Goal: Task Accomplishment & Management: Manage account settings

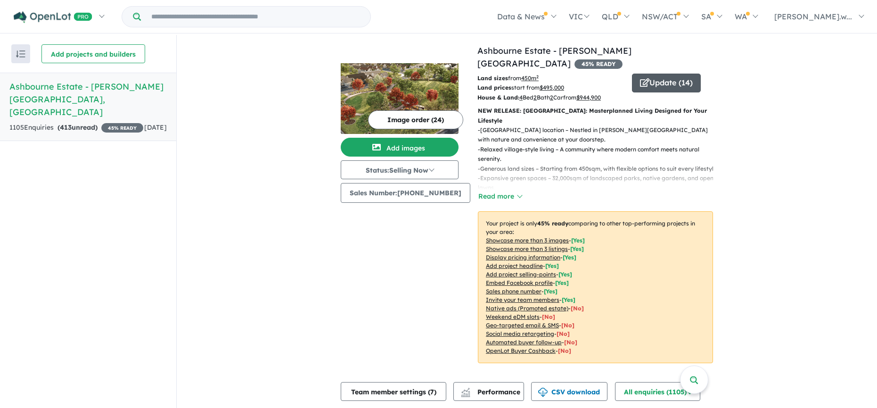
click at [662, 74] on button "Update ( 14 )" at bounding box center [666, 83] width 69 height 19
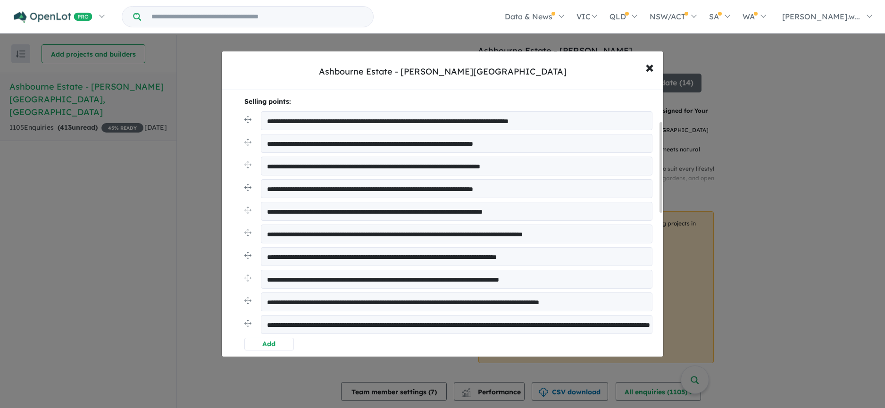
scroll to position [94, 0]
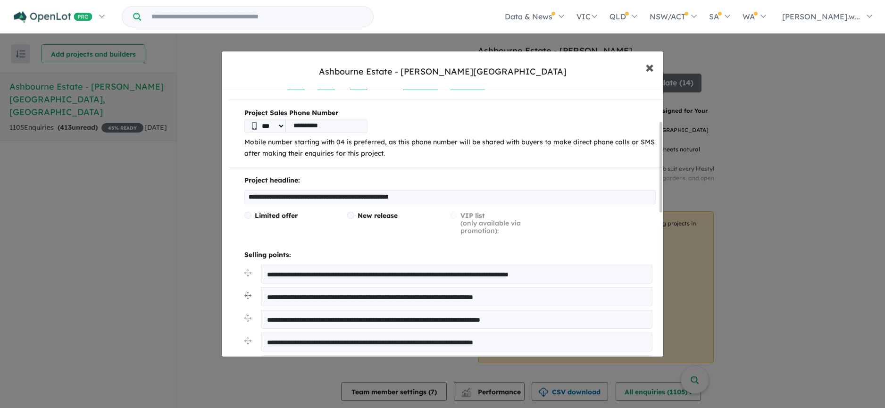
click at [653, 68] on span "×" at bounding box center [649, 67] width 8 height 20
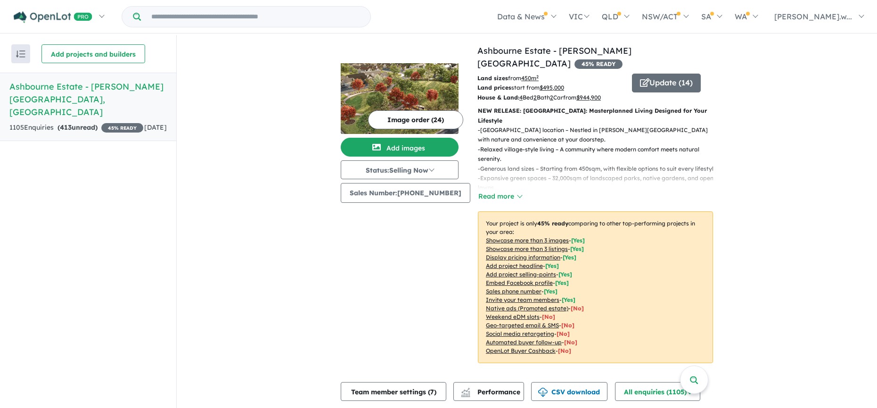
click at [409, 114] on button "Image order ( 24 )" at bounding box center [415, 119] width 95 height 19
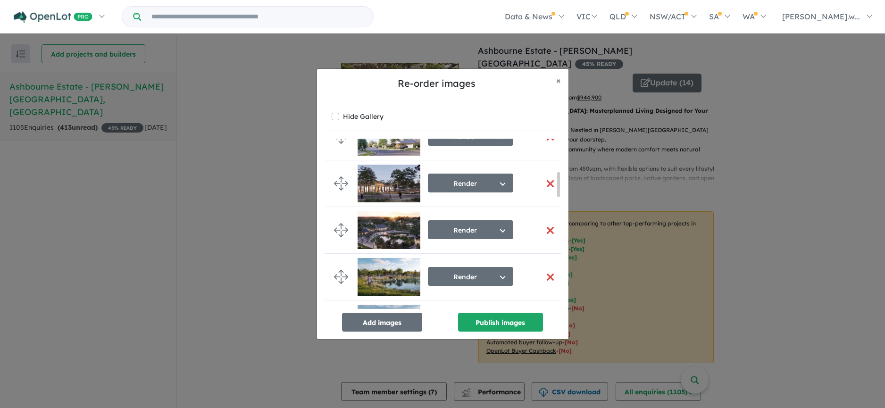
scroll to position [236, 0]
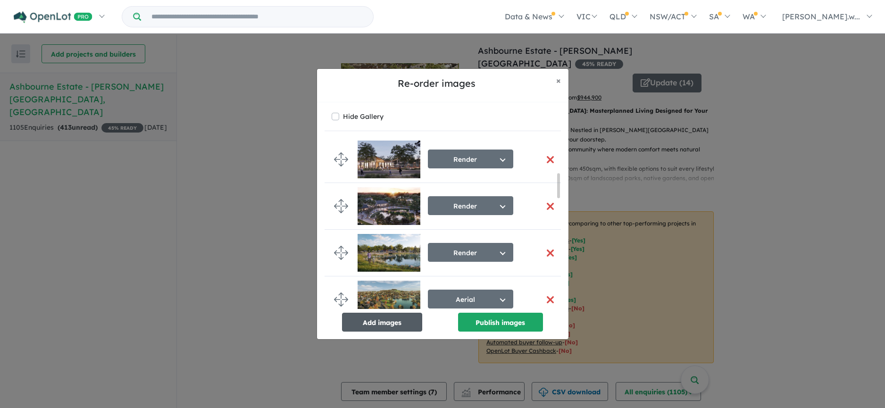
click at [392, 315] on button "Add images" at bounding box center [382, 322] width 80 height 19
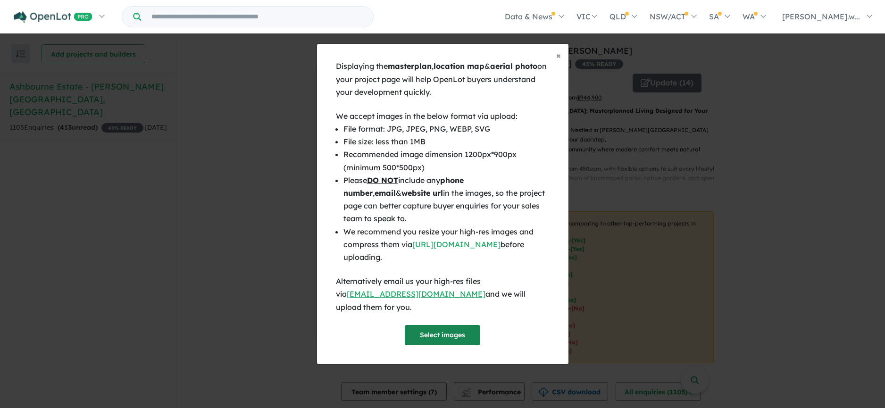
click at [447, 315] on button "Select images" at bounding box center [442, 335] width 75 height 20
click at [468, 315] on button "Select images" at bounding box center [442, 335] width 75 height 20
click at [441, 315] on button "Select images" at bounding box center [442, 335] width 75 height 20
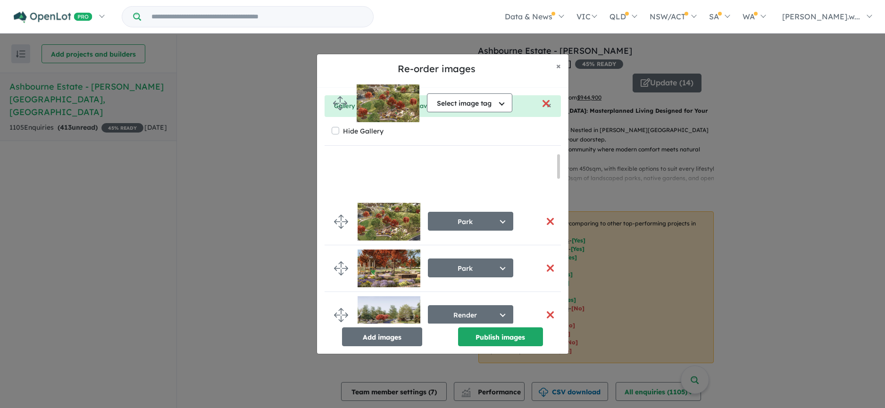
scroll to position [0, 0]
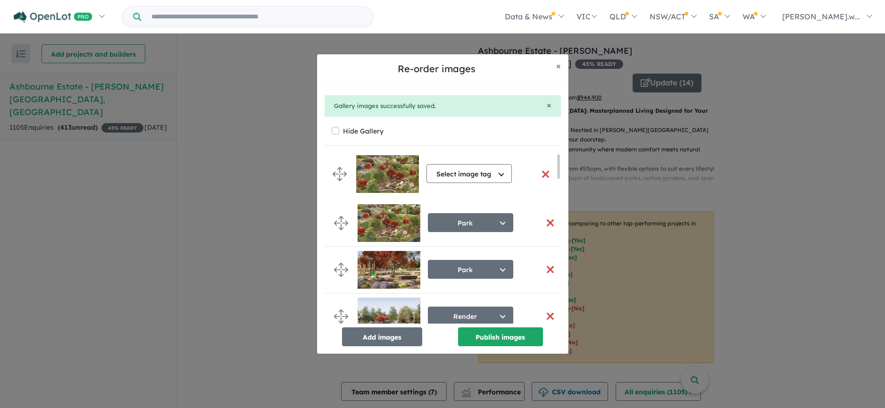
drag, startPoint x: 338, startPoint y: 253, endPoint x: 336, endPoint y: 170, distance: 83.0
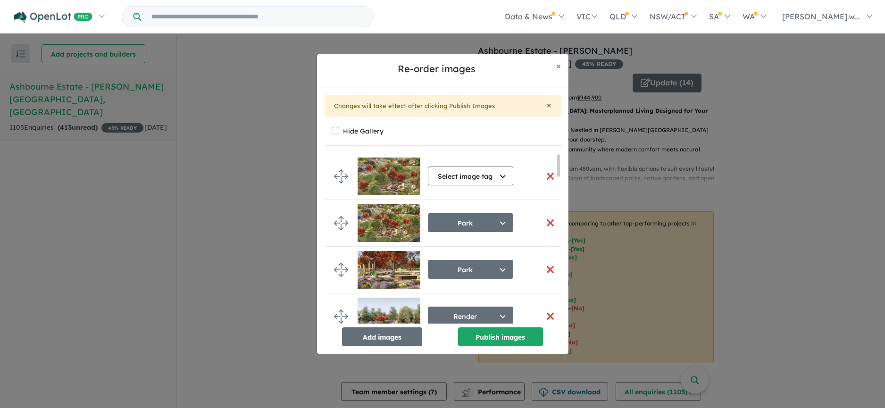
click at [548, 223] on button "button" at bounding box center [550, 223] width 20 height 20
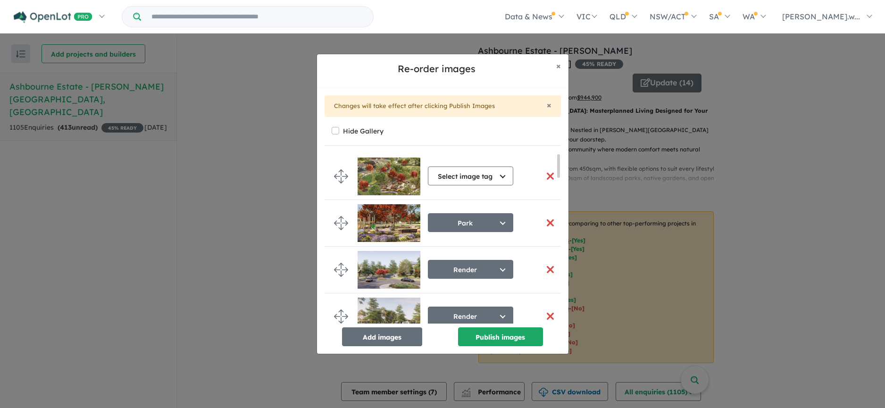
click at [548, 223] on button "button" at bounding box center [550, 223] width 20 height 20
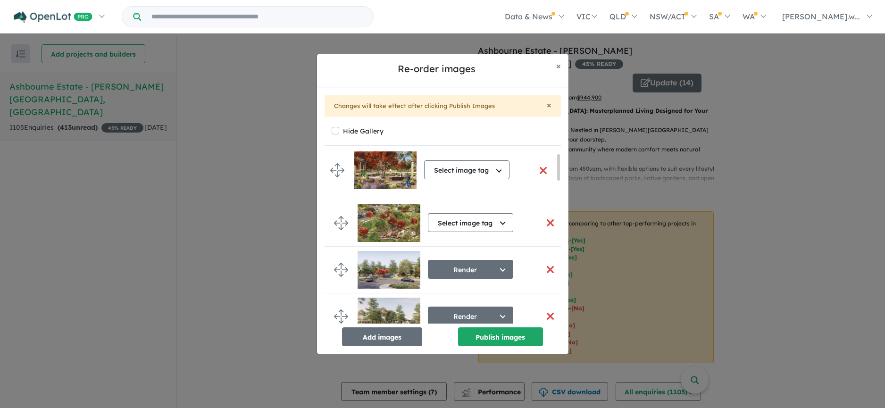
drag, startPoint x: 337, startPoint y: 302, endPoint x: 333, endPoint y: 169, distance: 133.5
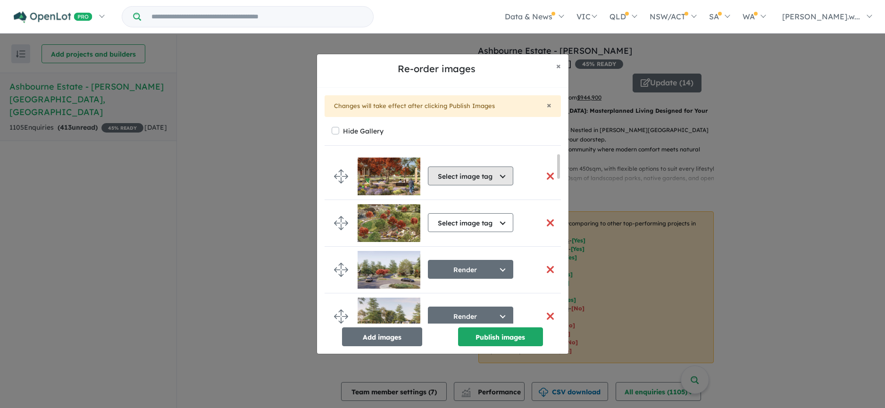
click at [499, 173] on button "Select image tag" at bounding box center [470, 175] width 85 height 19
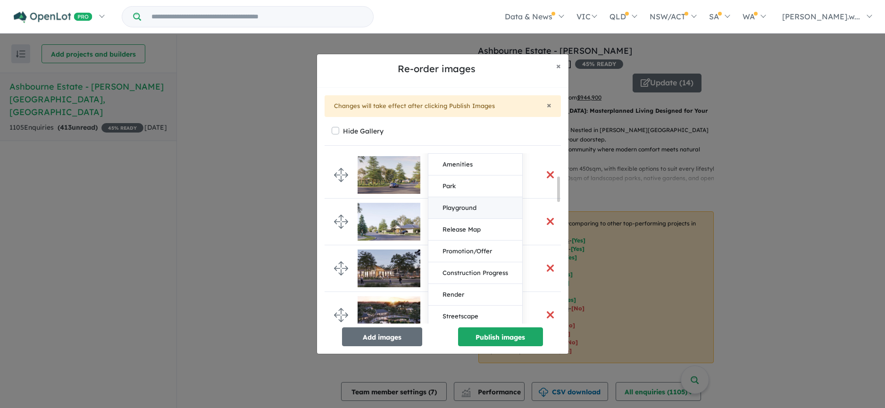
scroll to position [189, 0]
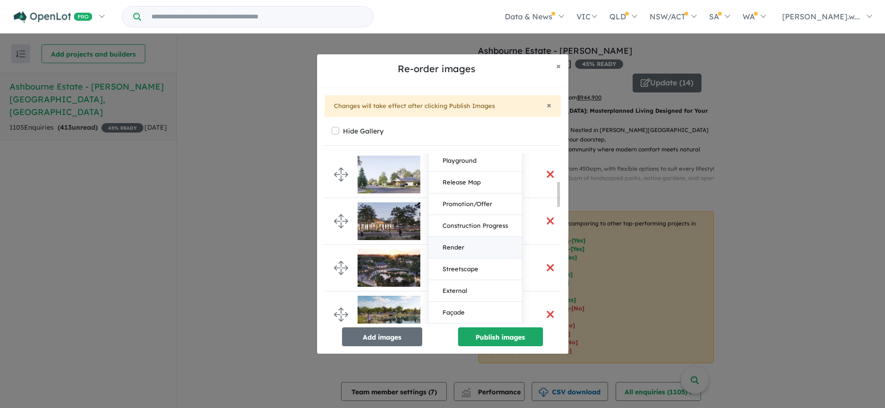
click at [474, 242] on button "Render" at bounding box center [475, 248] width 94 height 22
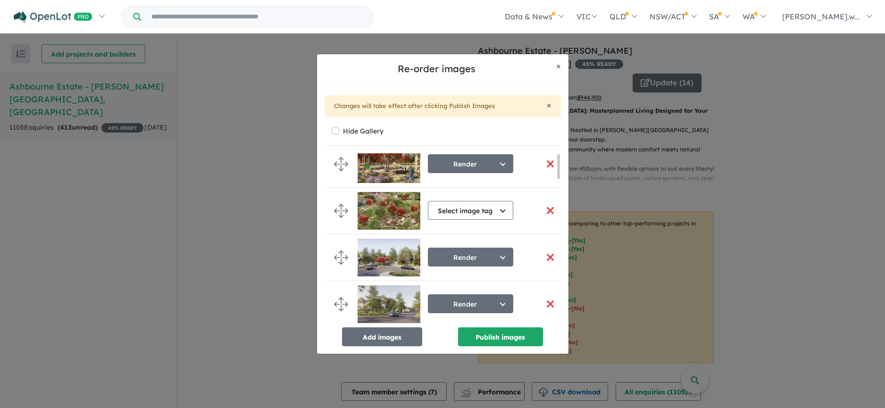
scroll to position [0, 0]
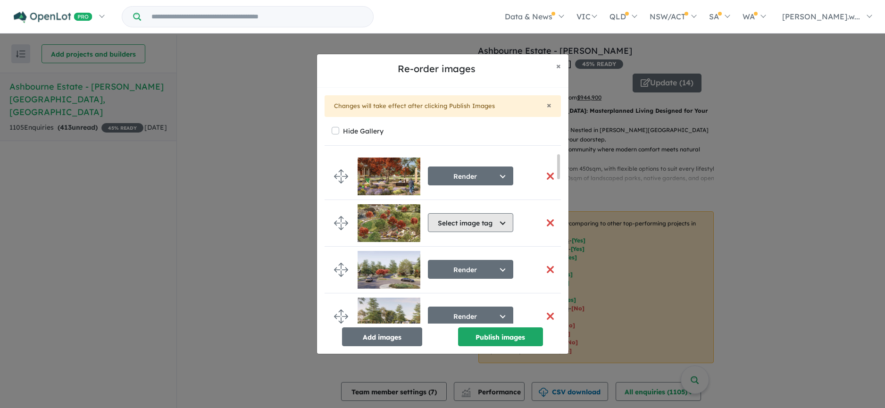
click at [488, 220] on button "Select image tag" at bounding box center [470, 222] width 85 height 19
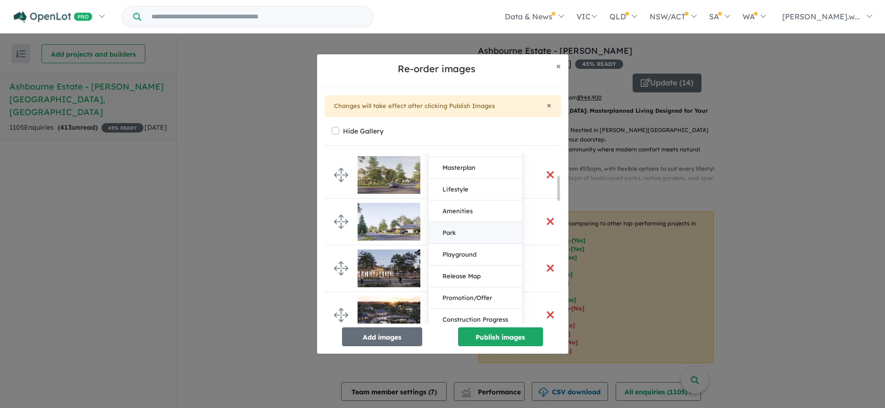
scroll to position [236, 0]
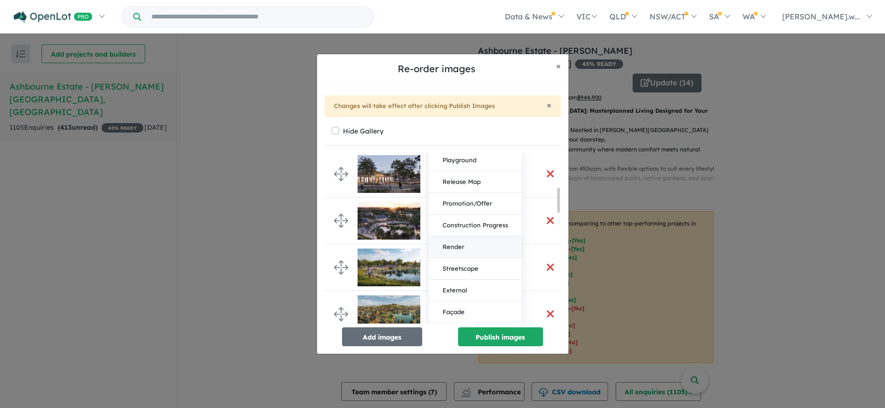
click at [455, 250] on button "Render" at bounding box center [475, 247] width 94 height 22
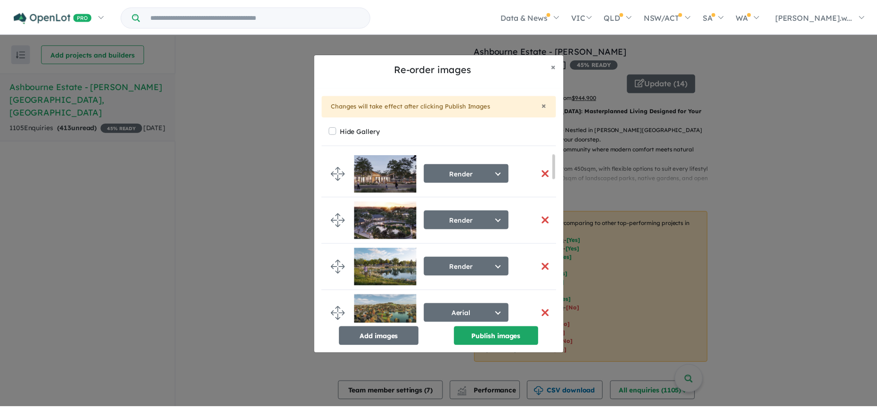
scroll to position [0, 0]
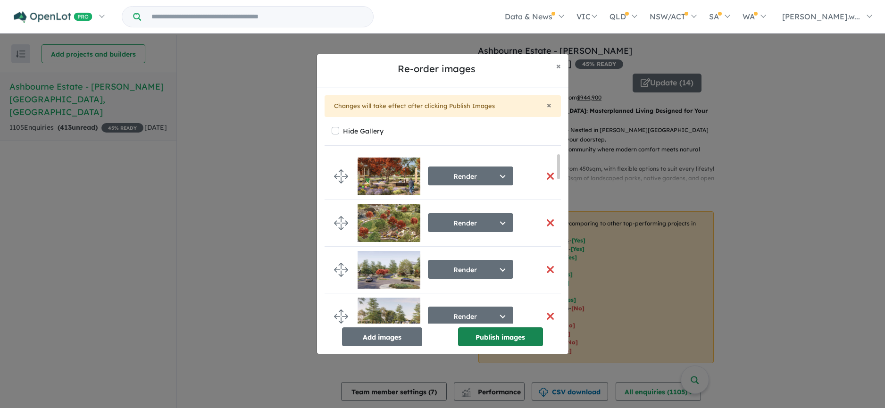
click at [491, 315] on button "Publish images" at bounding box center [500, 336] width 85 height 19
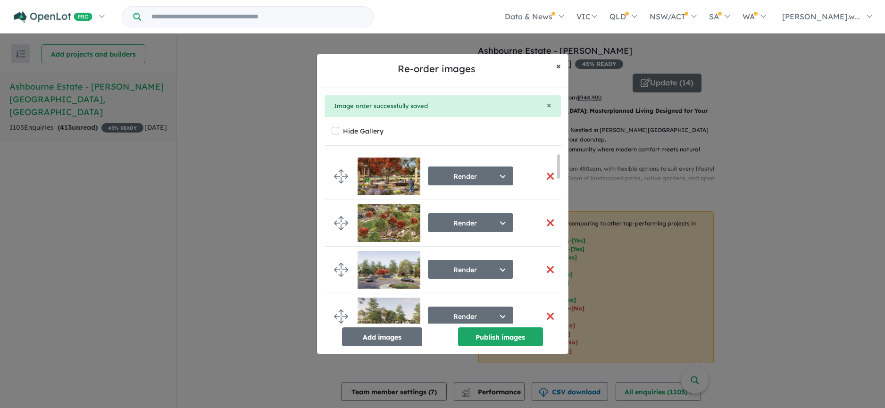
click at [561, 69] on button "× Close" at bounding box center [558, 66] width 20 height 24
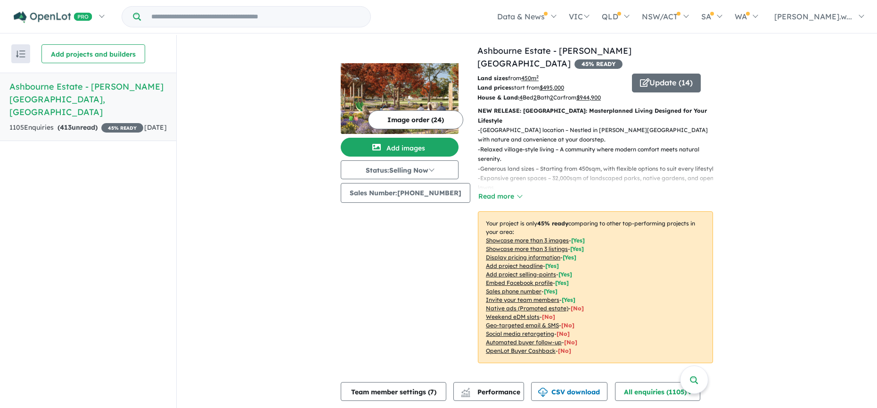
click at [430, 96] on img at bounding box center [400, 98] width 118 height 71
click at [511, 191] on button "Read more" at bounding box center [500, 196] width 44 height 11
click at [505, 191] on button "Read more" at bounding box center [500, 196] width 44 height 11
click at [507, 191] on button "Read more" at bounding box center [500, 196] width 44 height 11
